Goal: Task Accomplishment & Management: Manage account settings

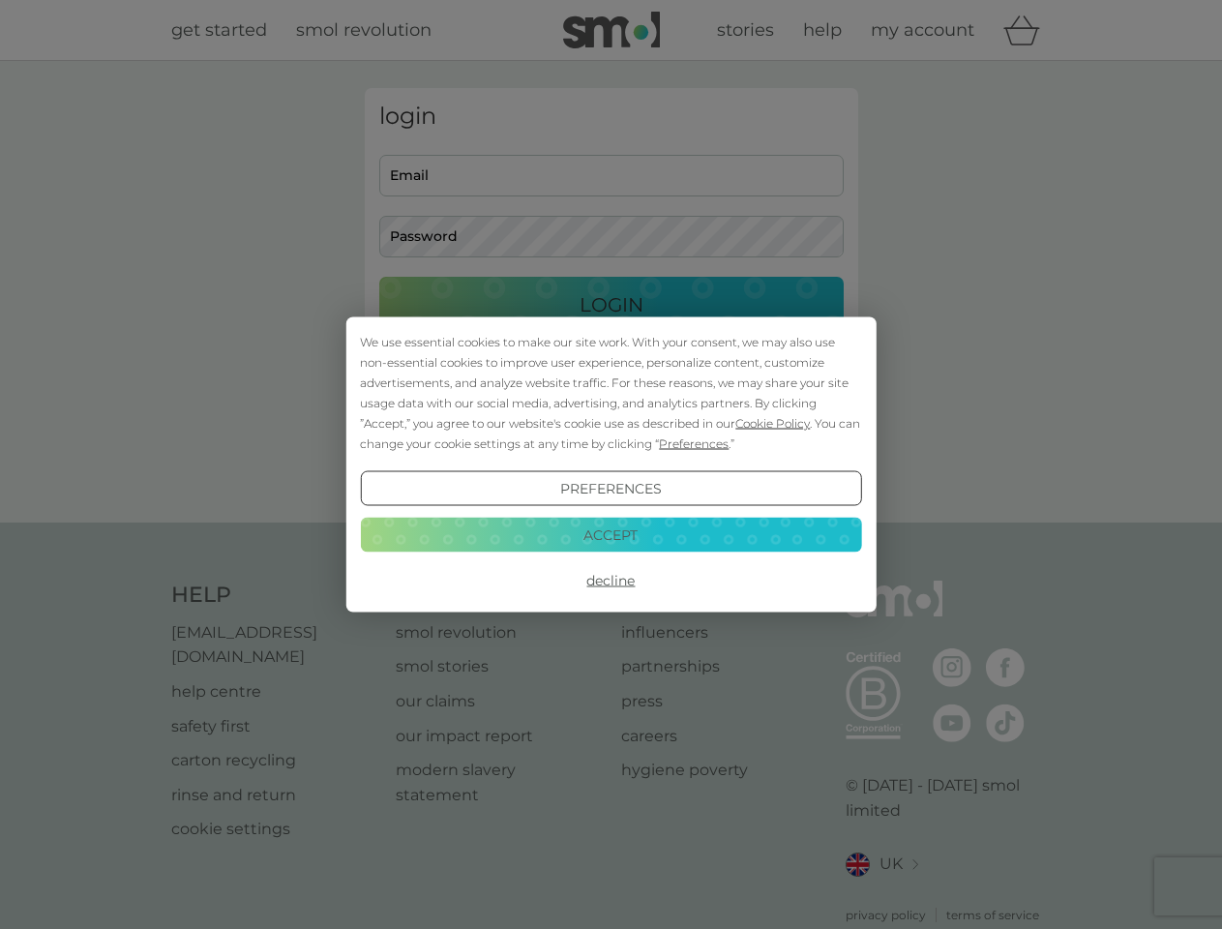
click at [773, 423] on span "Cookie Policy" at bounding box center [772, 423] width 74 height 15
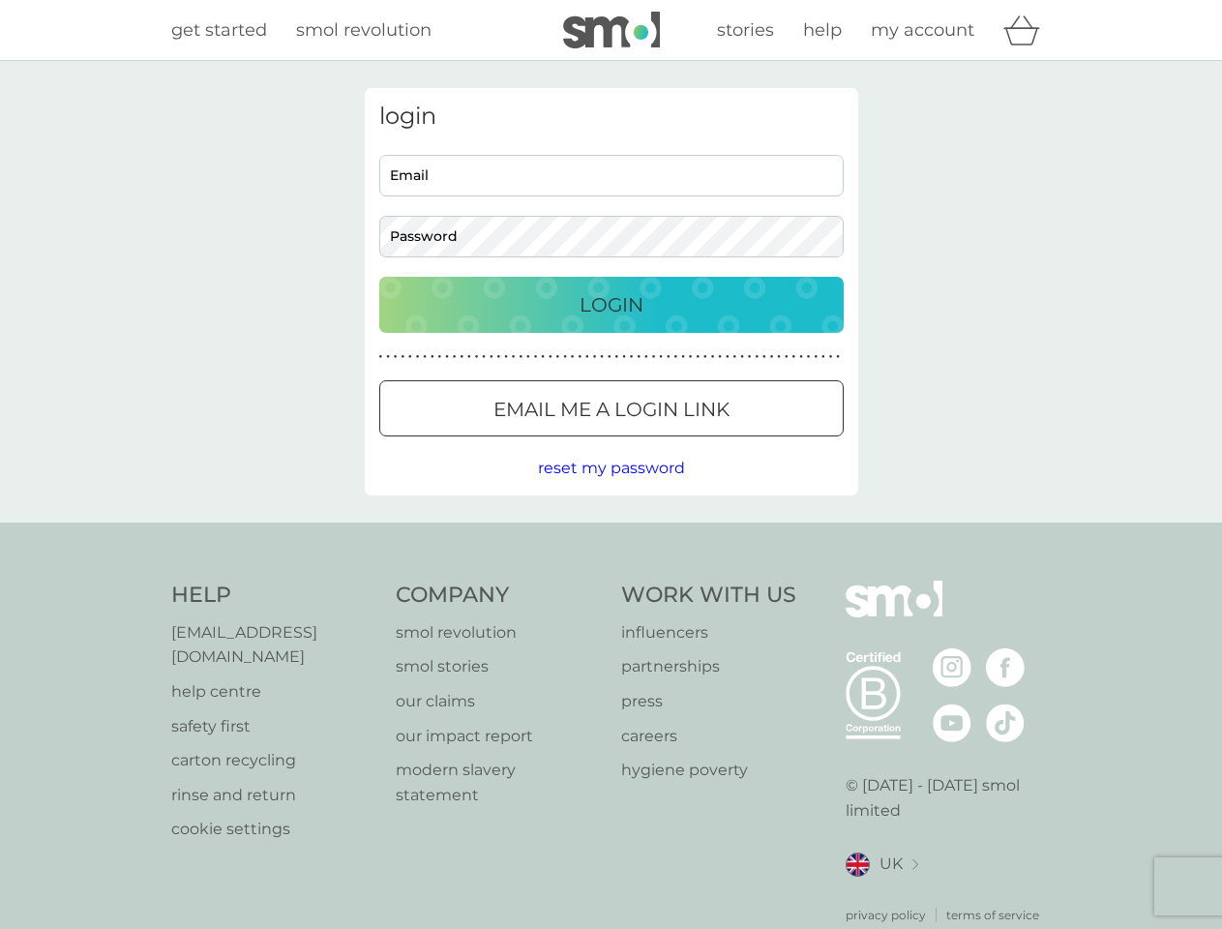
click at [692, 443] on div "login Email Password Login ● ● ● ● ● ● ● ● ● ● ● ● ● ● ● ● ● ● ● ● ● ● ● ● ● ● …" at bounding box center [611, 291] width 493 height 407
click at [610, 489] on div "login Email Password Login ● ● ● ● ● ● ● ● ● ● ● ● ● ● ● ● ● ● ● ● ● ● ● ● ● ● …" at bounding box center [611, 291] width 493 height 407
click at [610, 580] on div "Help [EMAIL_ADDRESS][DOMAIN_NAME] help centre safety first carton recycling rin…" at bounding box center [611, 751] width 880 height 343
click at [610, 534] on div "Help [EMAIL_ADDRESS][DOMAIN_NAME] help centre safety first carton recycling rin…" at bounding box center [611, 752] width 1222 height 460
